Goal: Task Accomplishment & Management: Manage account settings

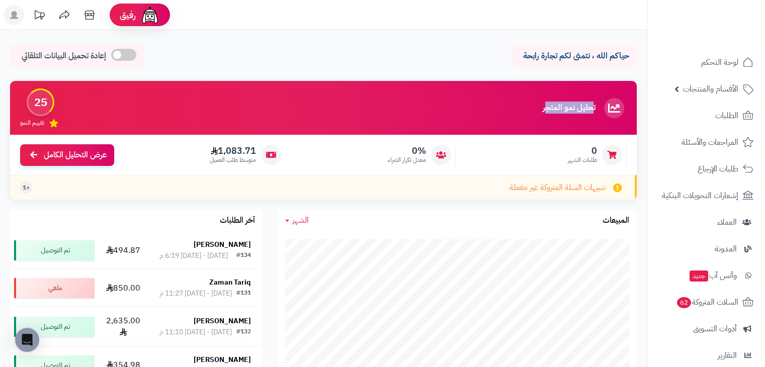
drag, startPoint x: 547, startPoint y: 103, endPoint x: 594, endPoint y: 93, distance: 47.8
click at [594, 93] on div "تحليل نمو المتجر المرحلة الأولى 25 تقييم النمو" at bounding box center [323, 108] width 626 height 54
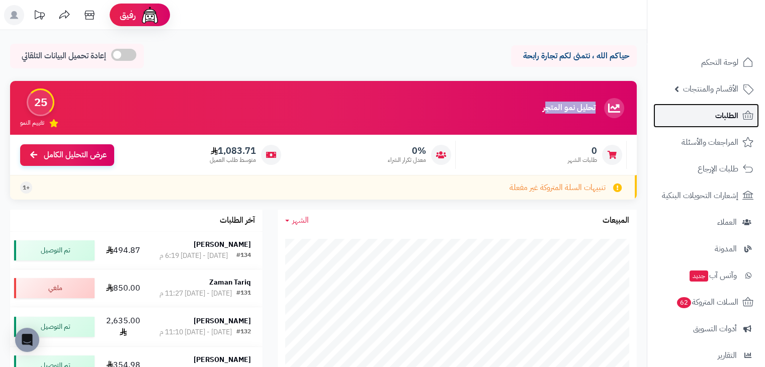
click at [744, 115] on icon at bounding box center [748, 116] width 12 height 12
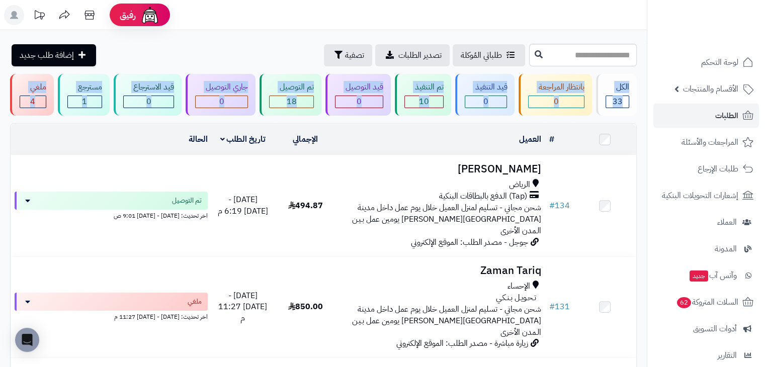
drag, startPoint x: 5, startPoint y: 101, endPoint x: 636, endPoint y: 91, distance: 631.5
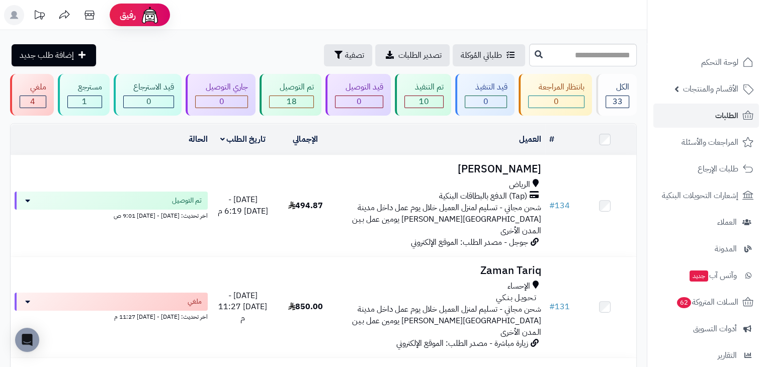
click at [219, 30] on header "رفيق ! الطلبات معالجة مكتمل إرجاع المنتجات العملاء المتواجدون الان 116 عملاء من…" at bounding box center [382, 15] width 765 height 30
type input "**********"
click at [613, 59] on input "**********" at bounding box center [583, 55] width 108 height 23
click at [529, 61] on input "text" at bounding box center [583, 55] width 108 height 23
click at [578, 52] on input "text" at bounding box center [583, 55] width 108 height 23
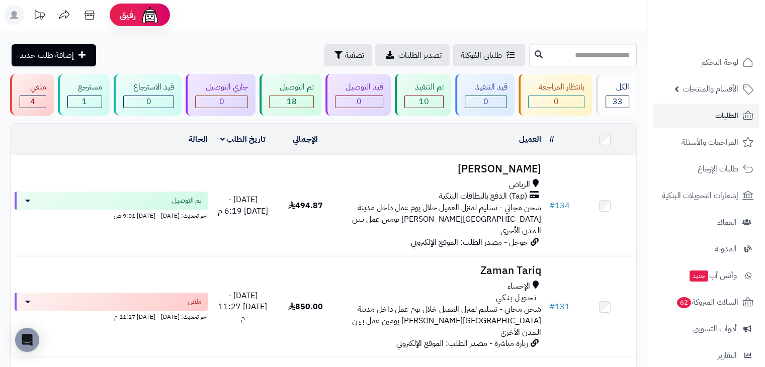
click at [497, 25] on header "رفيق ! الطلبات معالجة مكتمل إرجاع المنتجات العملاء المتواجدون الان 116 عملاء من…" at bounding box center [382, 15] width 765 height 30
click at [537, 49] on input "text" at bounding box center [583, 55] width 108 height 23
click at [572, 61] on input "text" at bounding box center [583, 55] width 108 height 23
click at [553, 53] on input "text" at bounding box center [583, 55] width 108 height 23
